Goal: Transaction & Acquisition: Purchase product/service

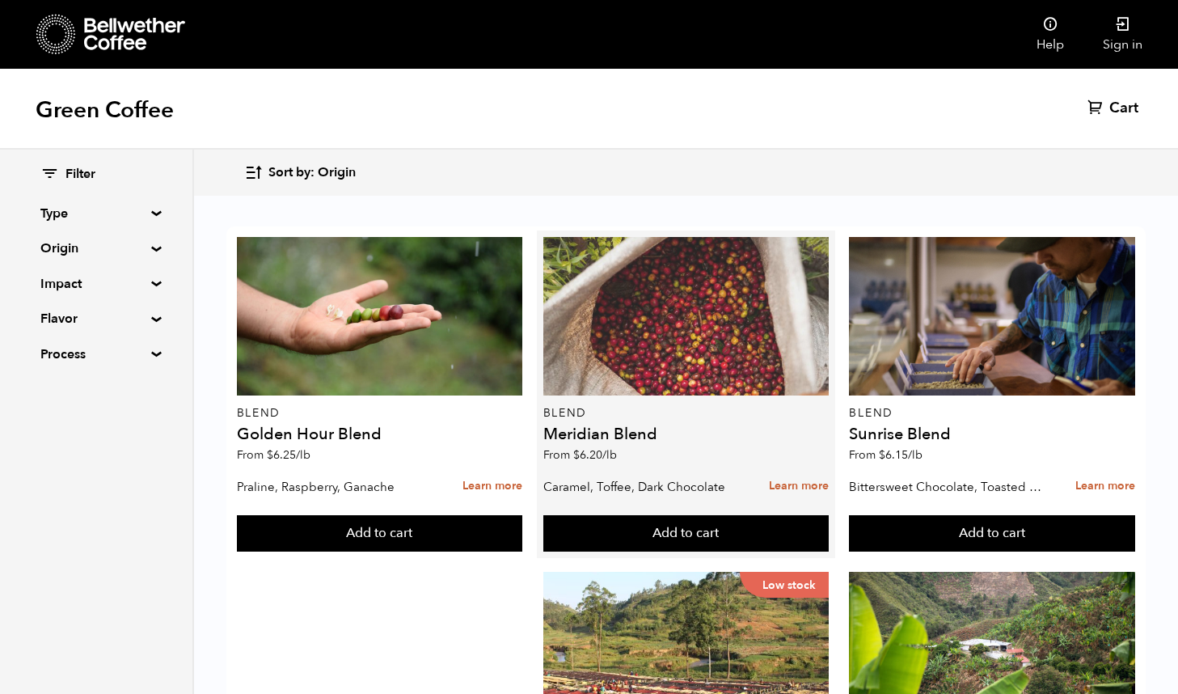
click at [689, 346] on div at bounding box center [686, 316] width 286 height 158
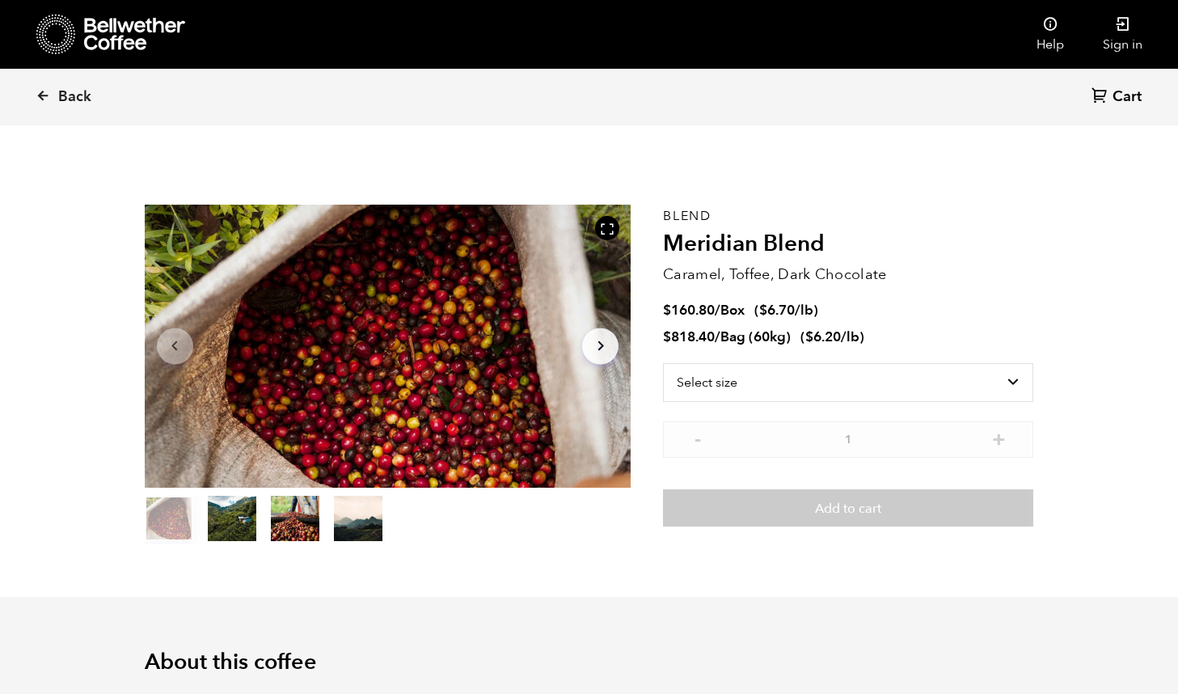
scroll to position [35, 0]
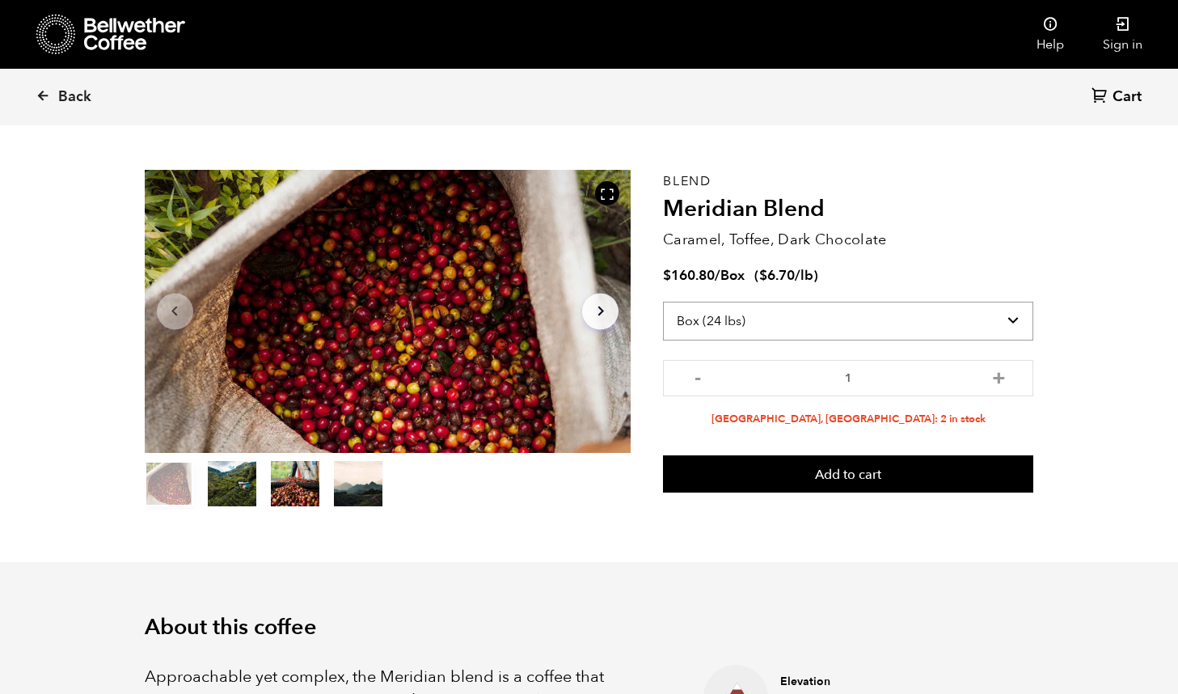
select select "bag-3"
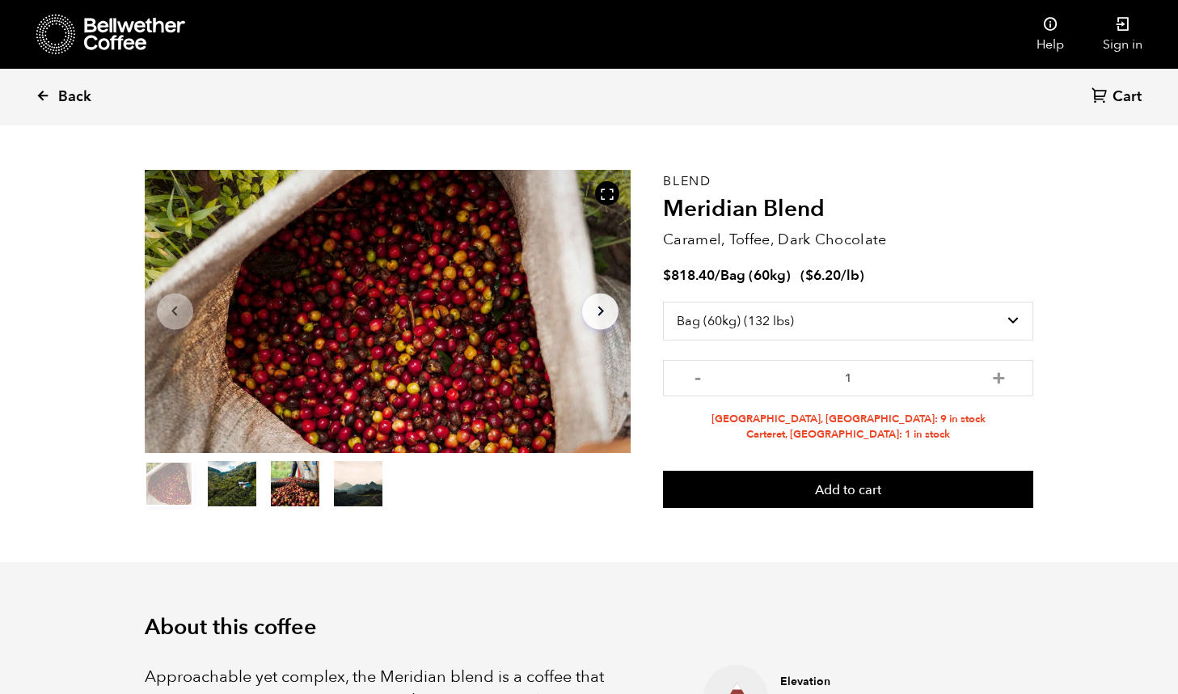
click at [60, 91] on span "Back" at bounding box center [74, 96] width 33 height 19
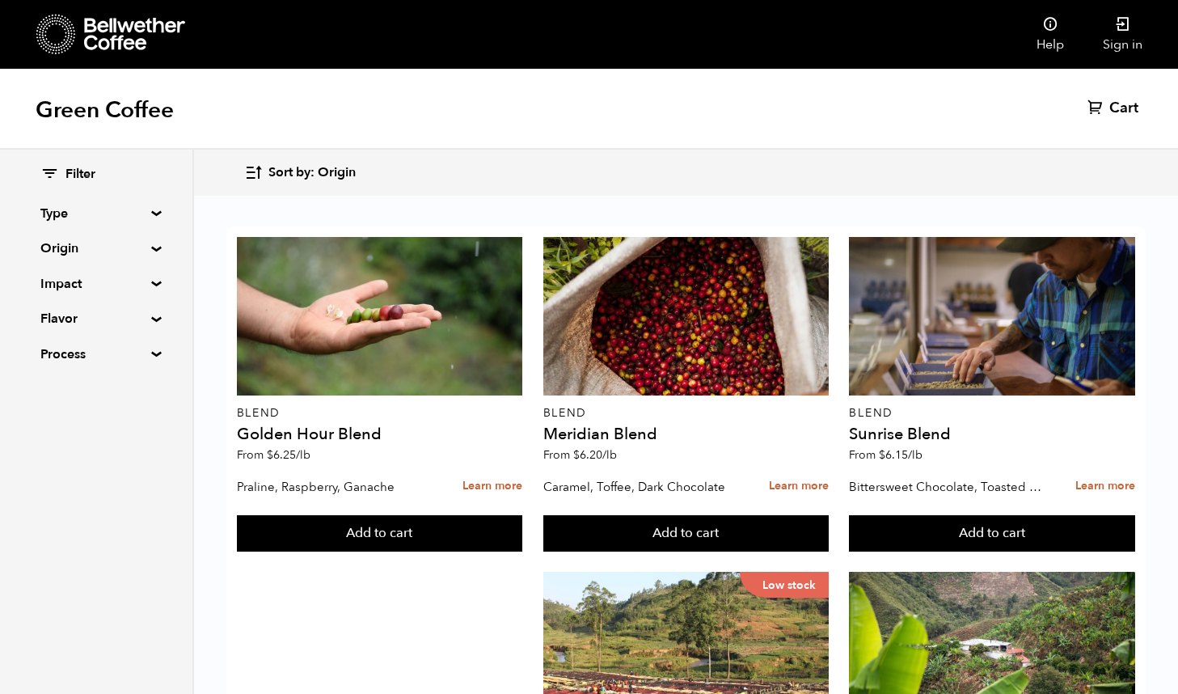
scroll to position [1497, 0]
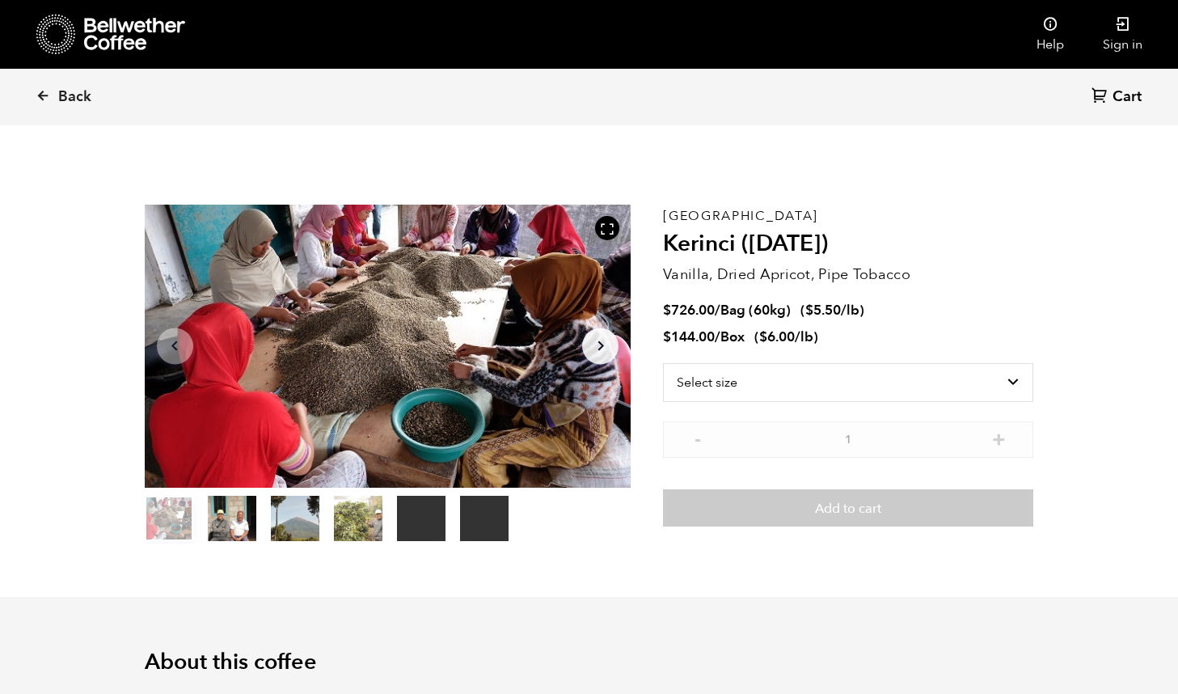
scroll to position [703, 861]
select select "bag-3"
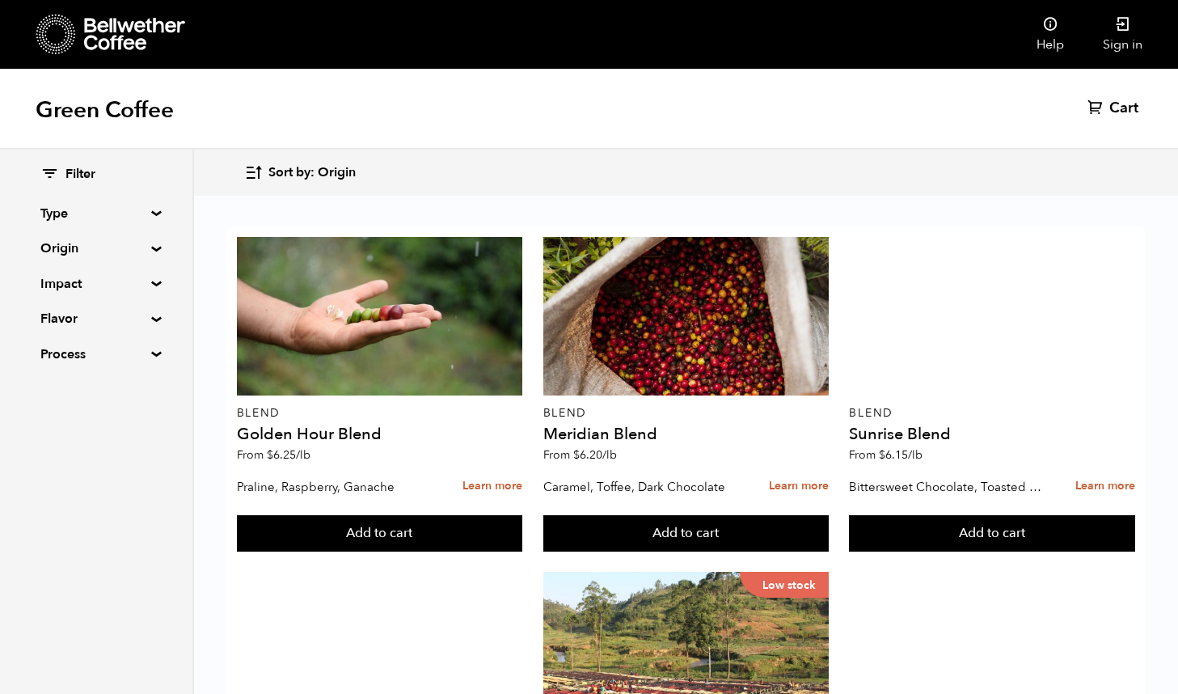
scroll to position [1211, 0]
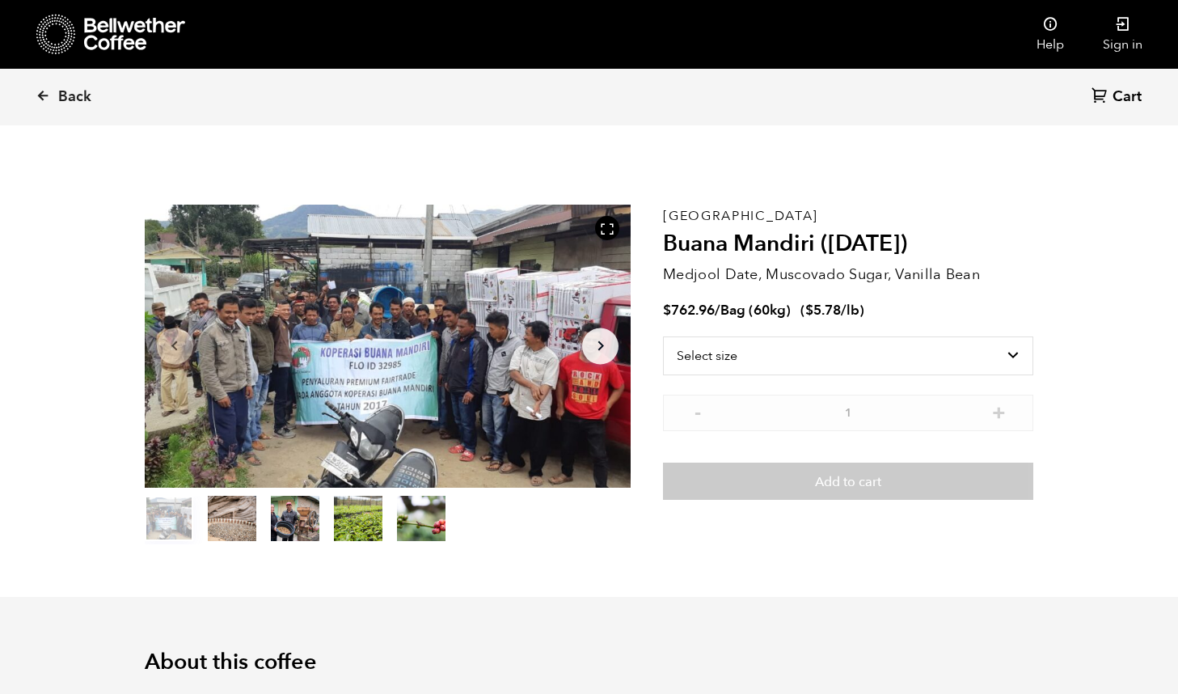
scroll to position [703, 861]
select select "bag-3"
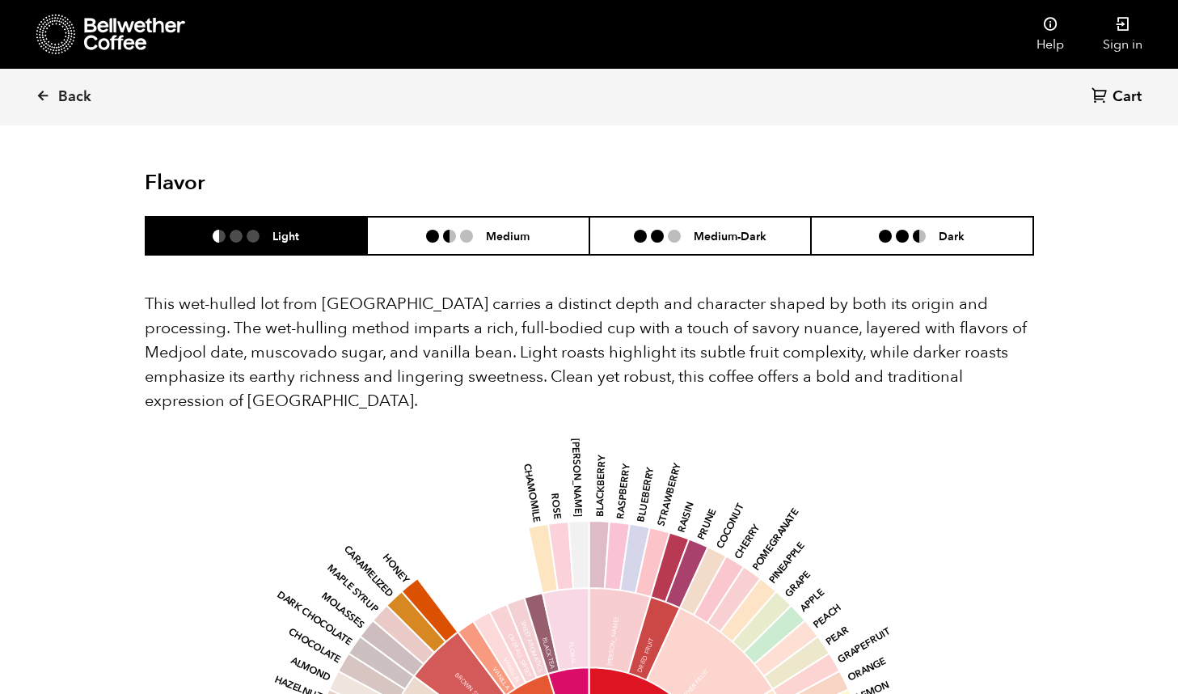
scroll to position [978, 0]
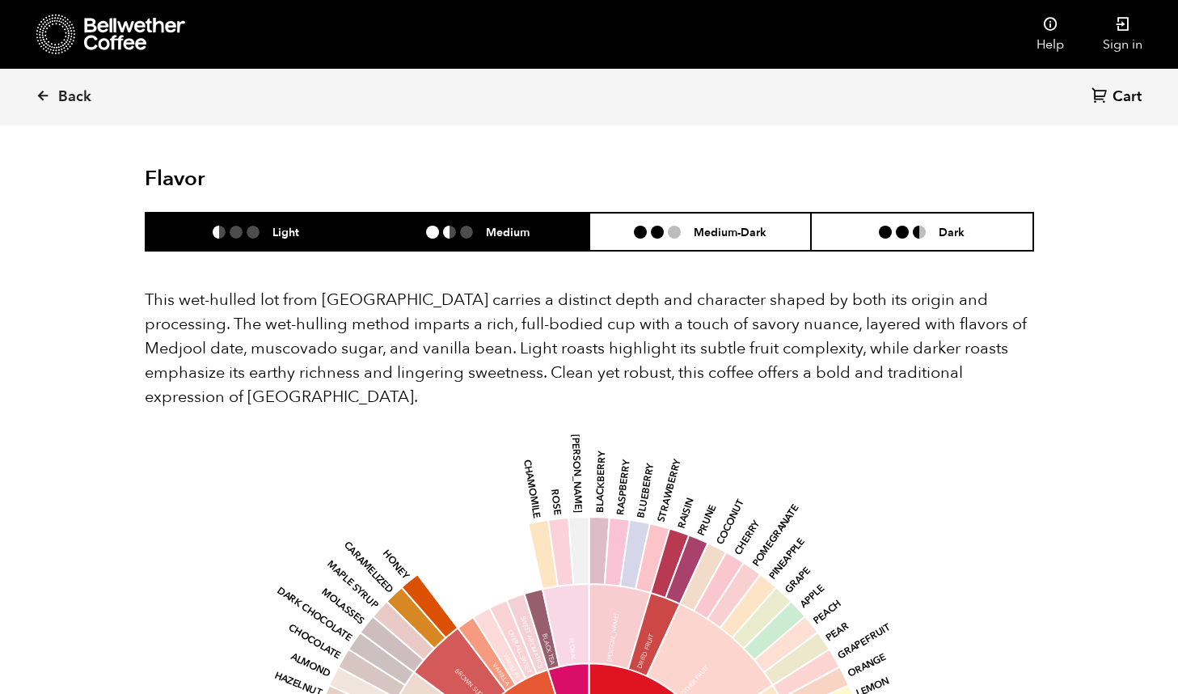
click at [532, 213] on li "Medium" at bounding box center [478, 232] width 222 height 38
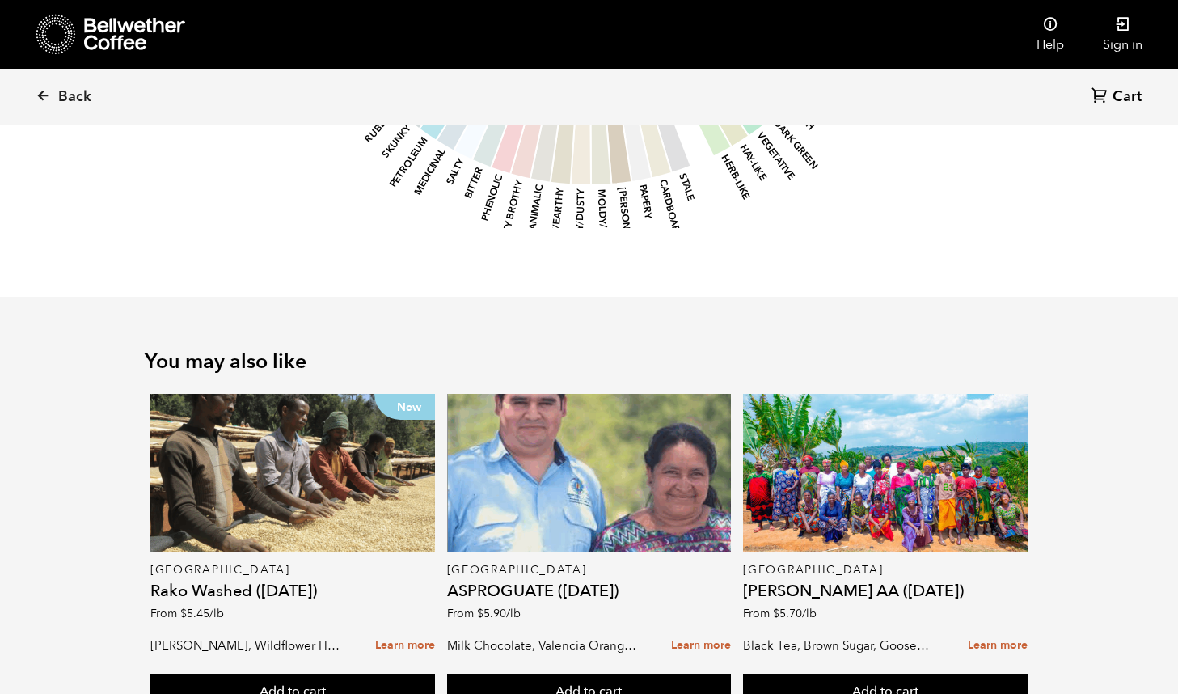
scroll to position [1874, 0]
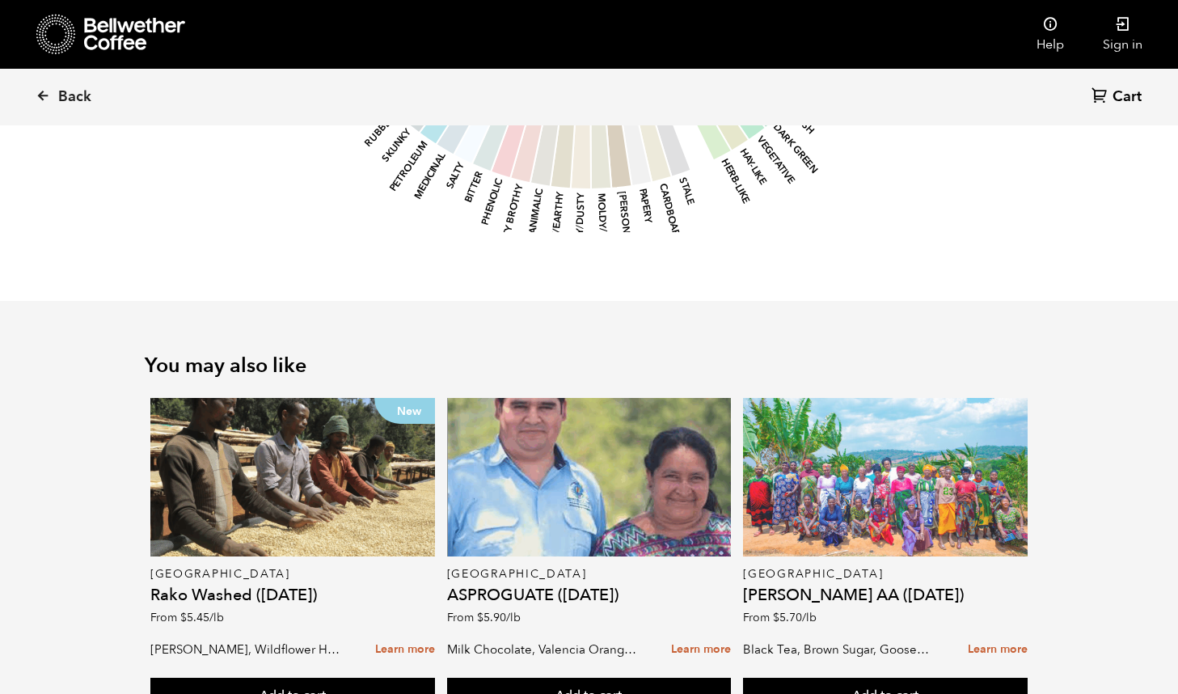
click at [915, 422] on div at bounding box center [885, 477] width 285 height 158
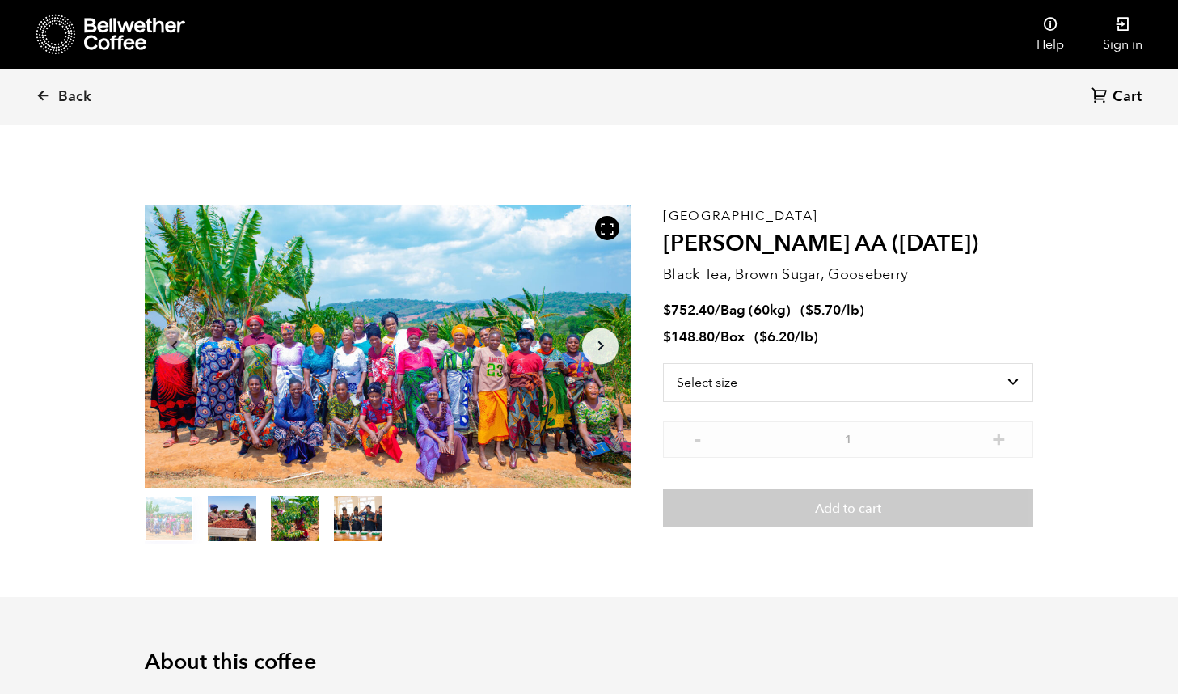
scroll to position [703, 861]
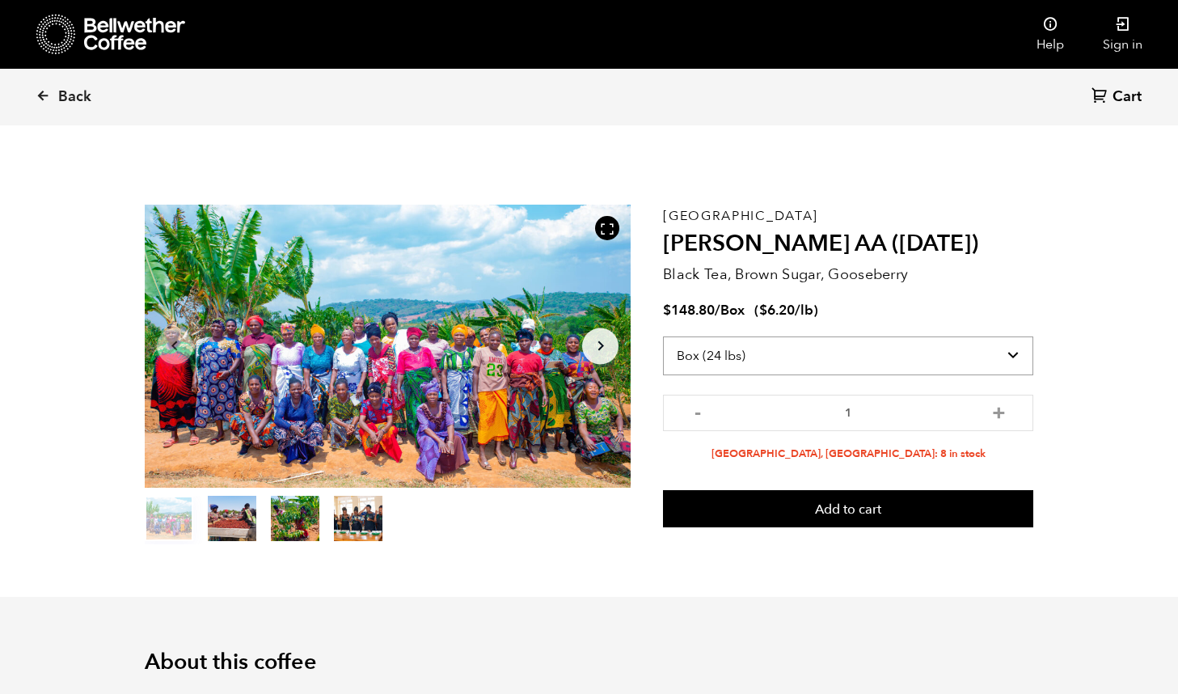
select select "bag-3"
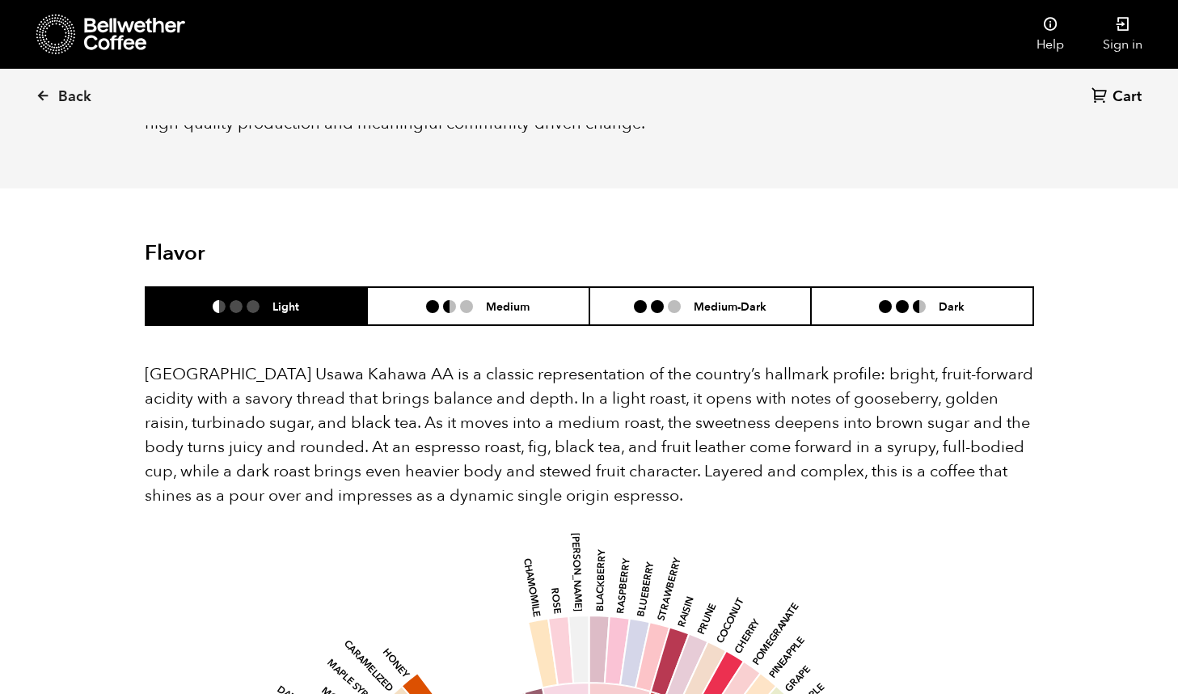
scroll to position [846, 0]
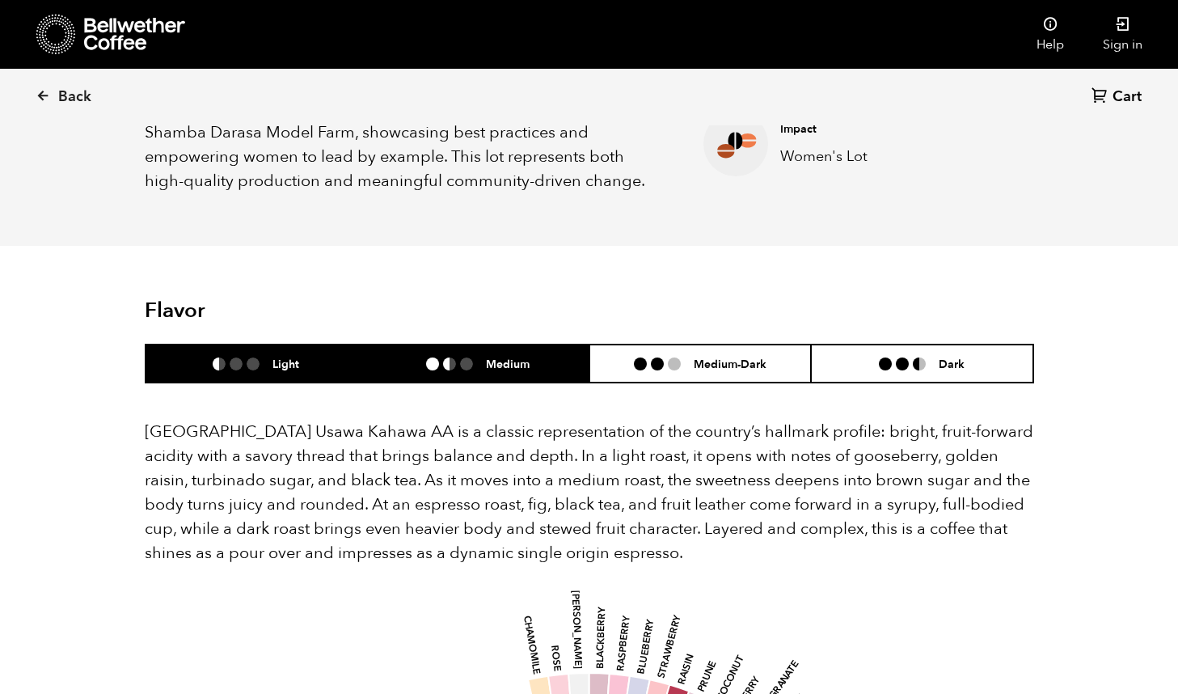
click at [503, 357] on h6 "Medium" at bounding box center [508, 364] width 44 height 14
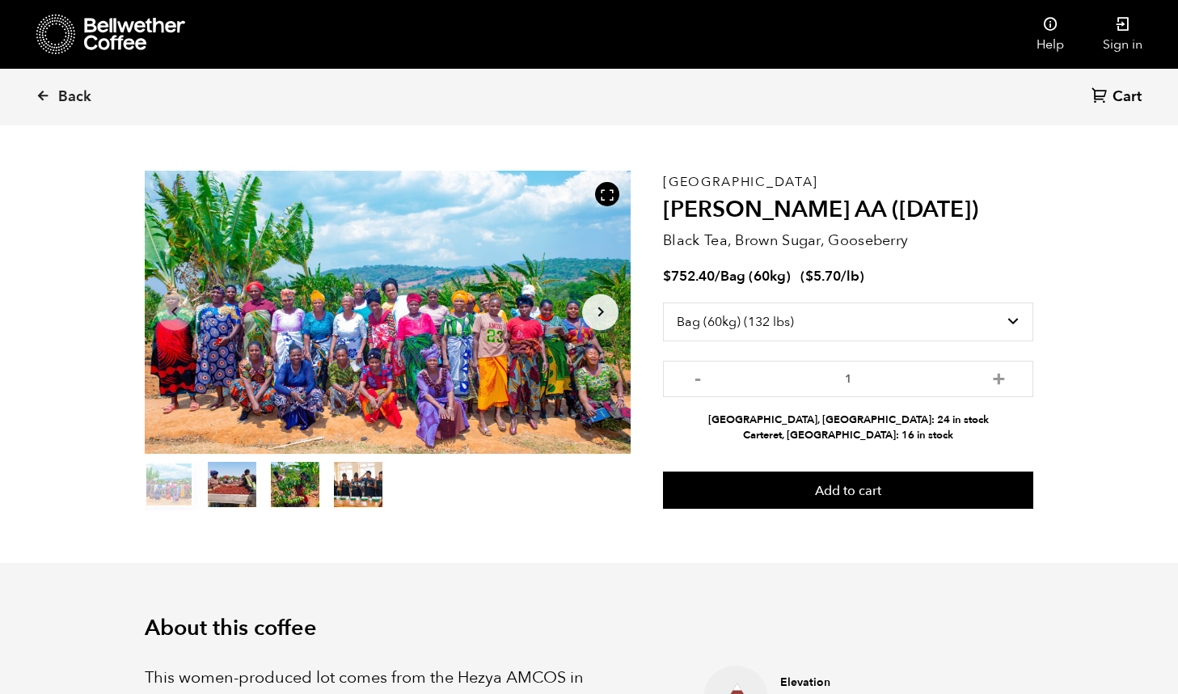
scroll to position [32, 0]
